Goal: Task Accomplishment & Management: Manage account settings

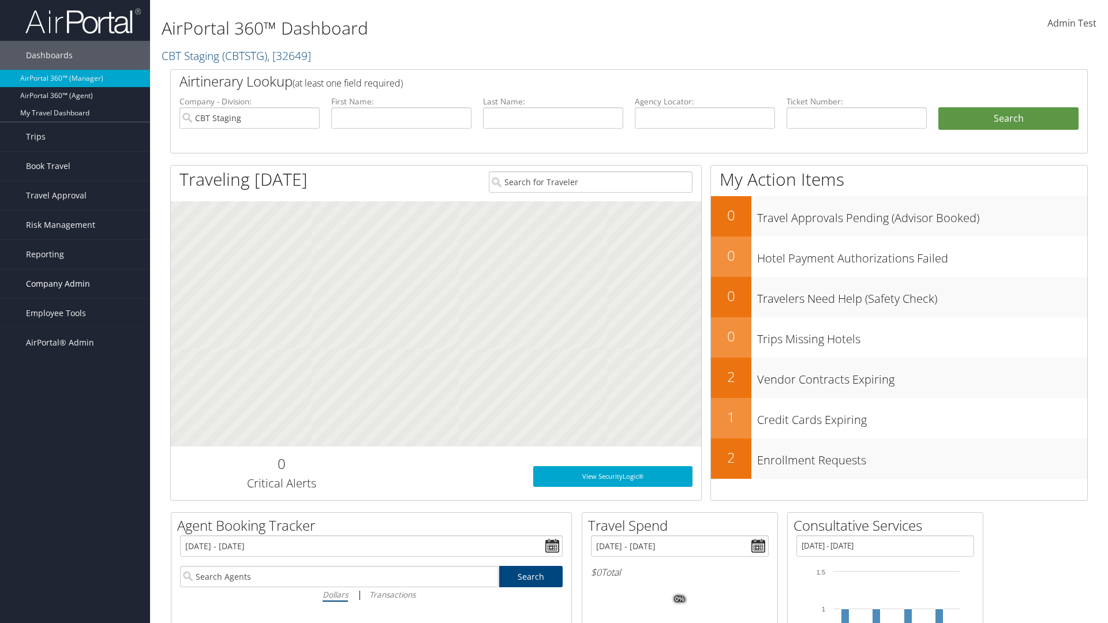
click at [75, 284] on span "Company Admin" at bounding box center [58, 283] width 64 height 29
click at [75, 376] on link "Vendor Contracts" at bounding box center [75, 376] width 150 height 17
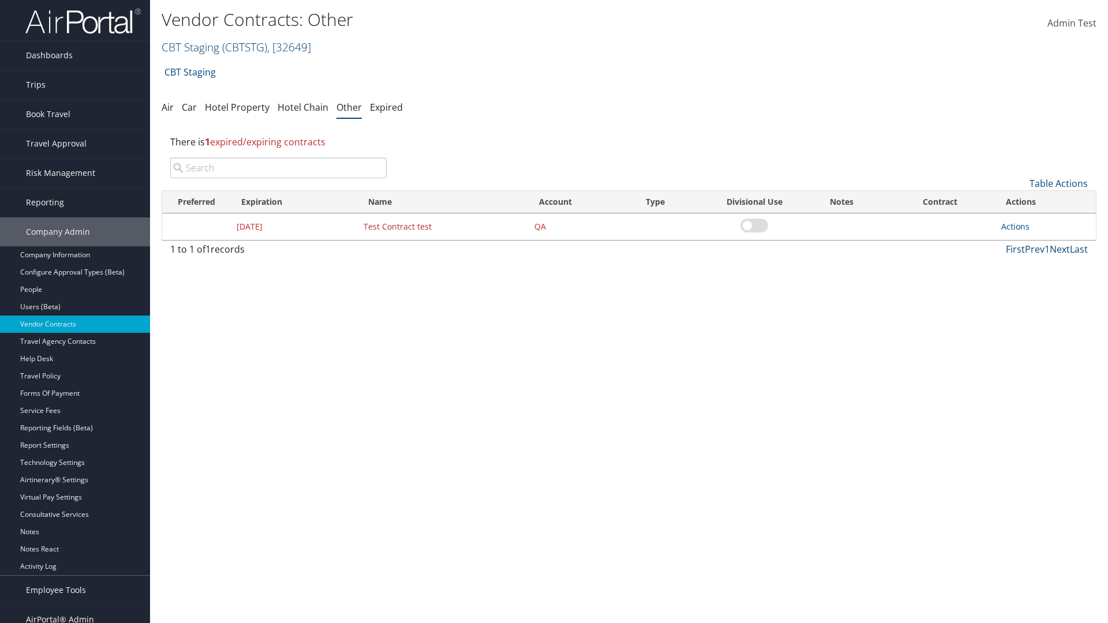
click at [190, 47] on link "CBT Staging ( CBTSTG ) , [ 32649 ]" at bounding box center [236, 47] width 149 height 16
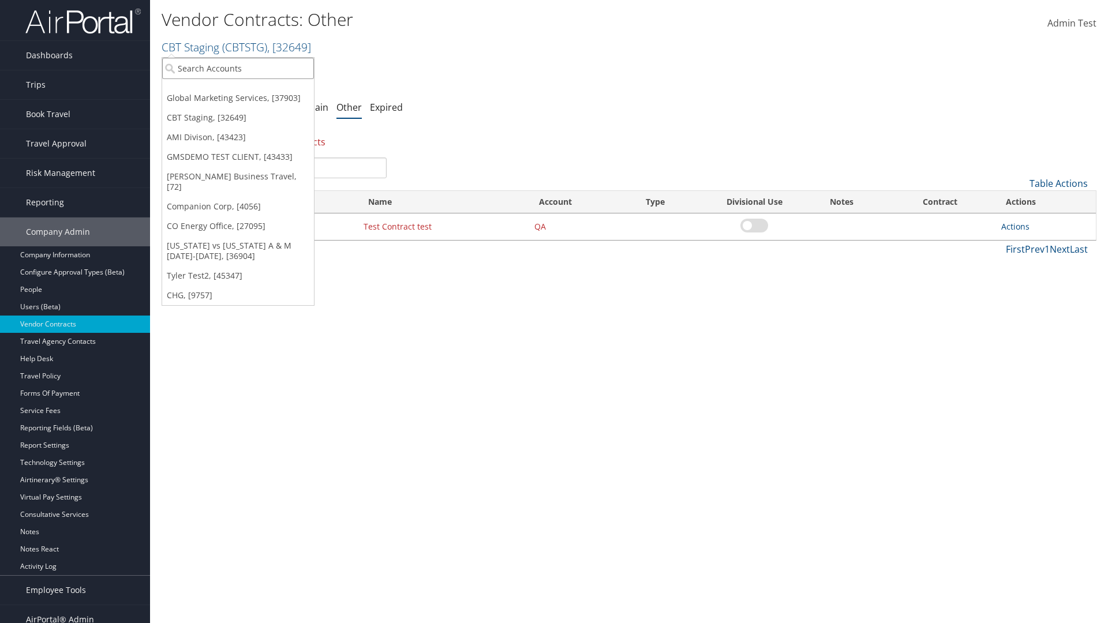
click at [238, 68] on input "search" at bounding box center [238, 68] width 152 height 21
type input "Global Marketing Services"
click at [249, 89] on div "Global Marketing Services (301946), [37903]" at bounding box center [249, 89] width 186 height 10
